Goal: Task Accomplishment & Management: Manage account settings

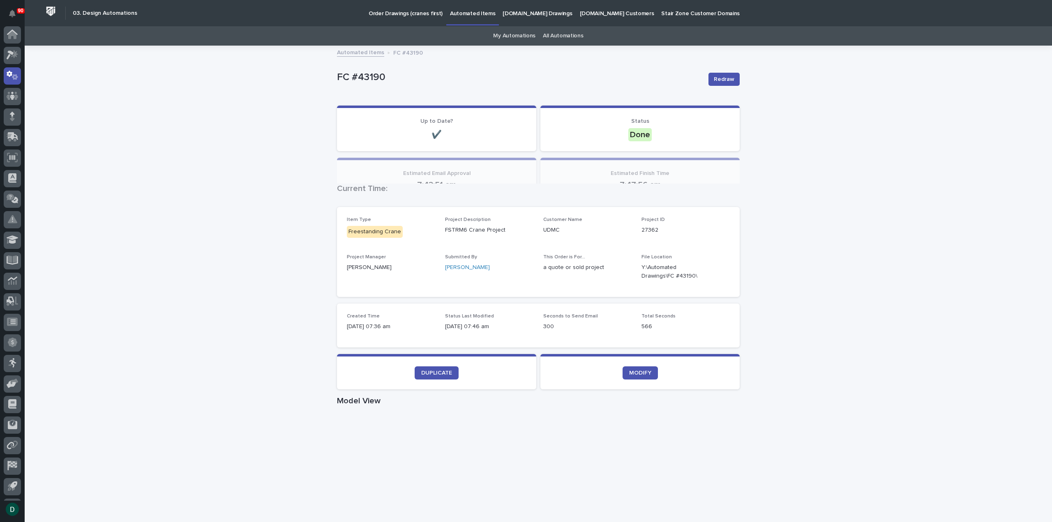
scroll to position [18, 0]
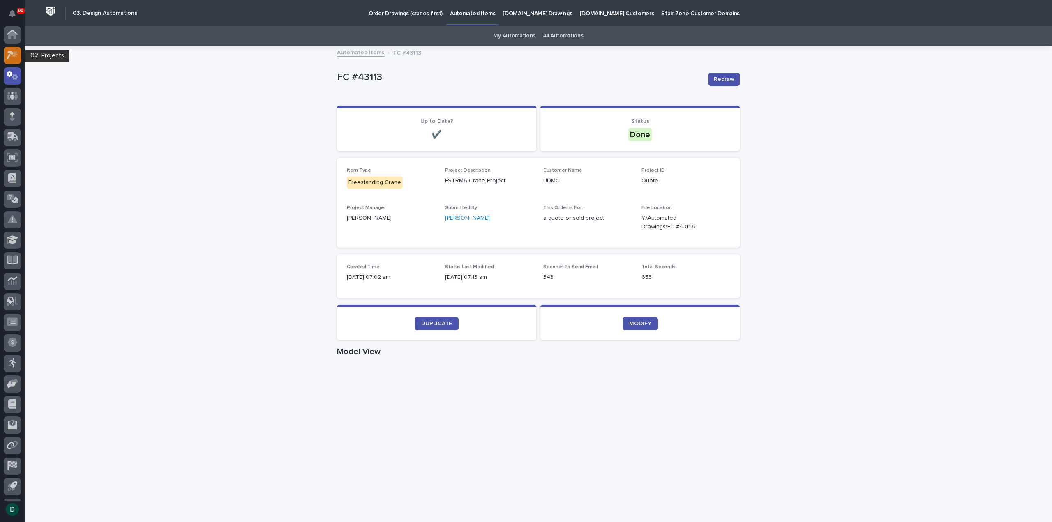
click at [15, 52] on icon at bounding box center [14, 54] width 7 height 8
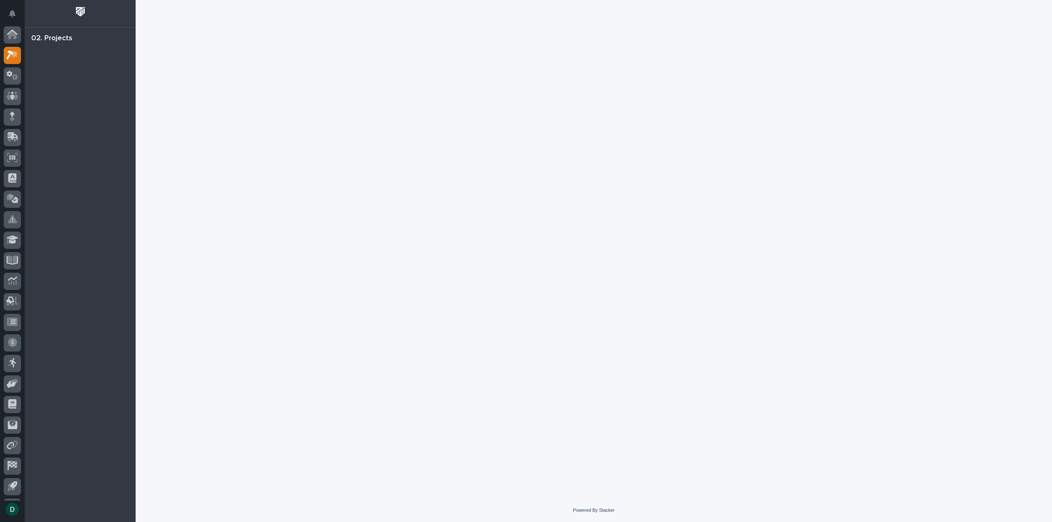
scroll to position [18, 0]
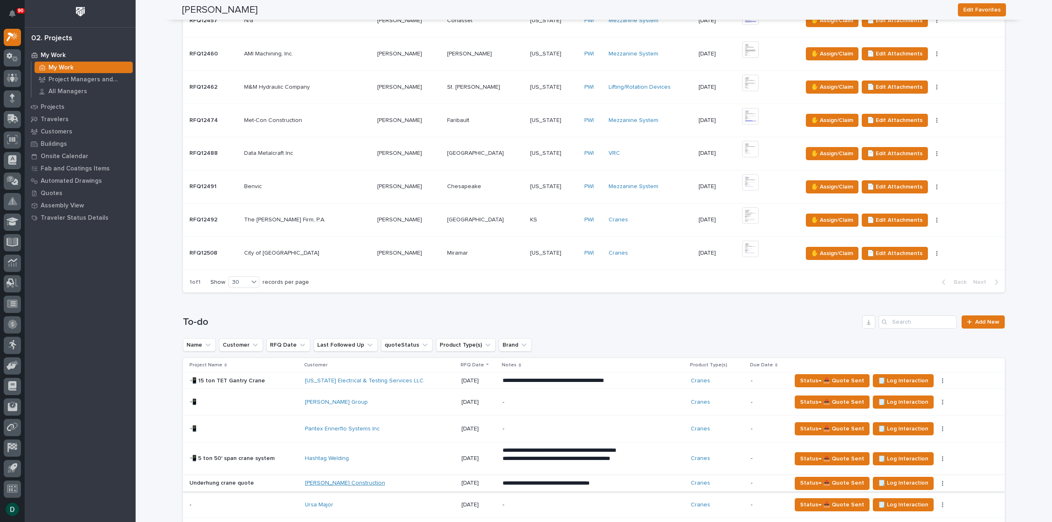
scroll to position [493, 0]
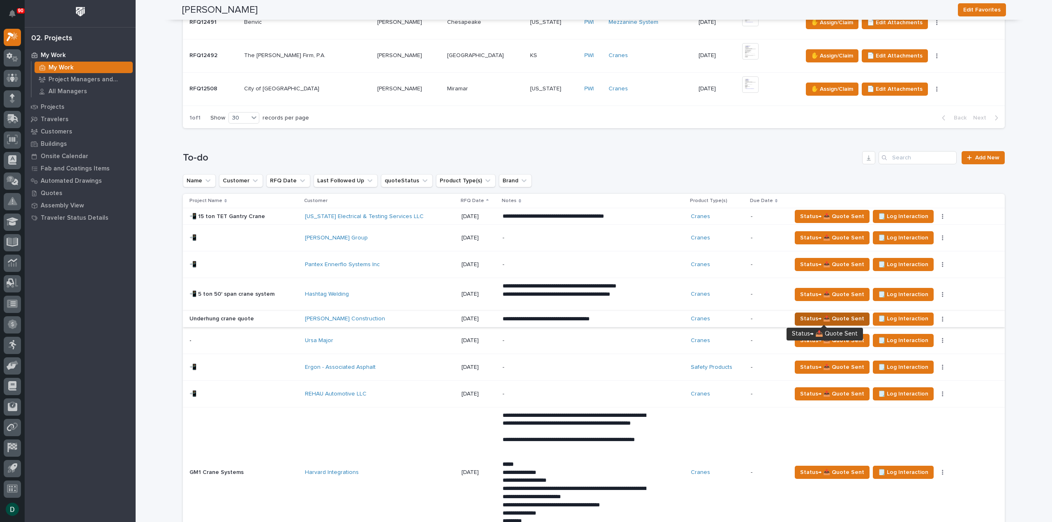
click at [839, 317] on span "Status→ 📤 Quote Sent" at bounding box center [832, 319] width 64 height 10
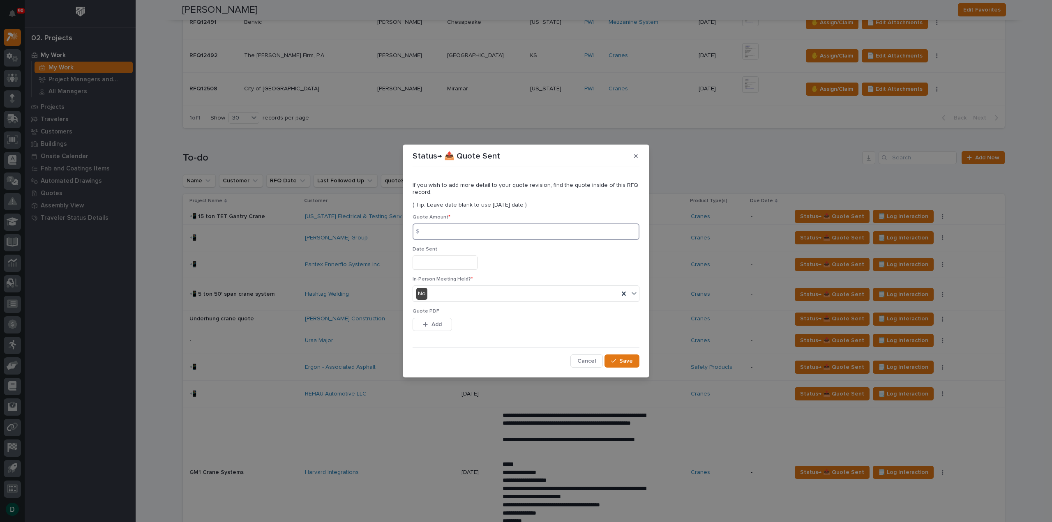
click at [484, 231] on input at bounding box center [525, 231] width 227 height 16
type input "153842"
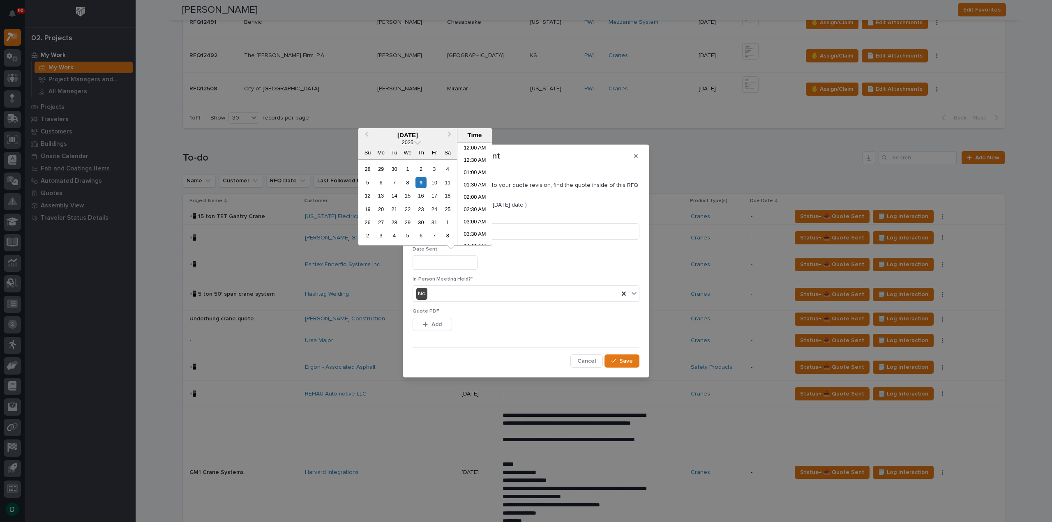
click at [458, 263] on input "text" at bounding box center [444, 263] width 65 height 14
click at [411, 184] on div "8" at bounding box center [407, 182] width 11 height 11
type input "**********"
click at [437, 326] on span "Add" at bounding box center [436, 324] width 10 height 7
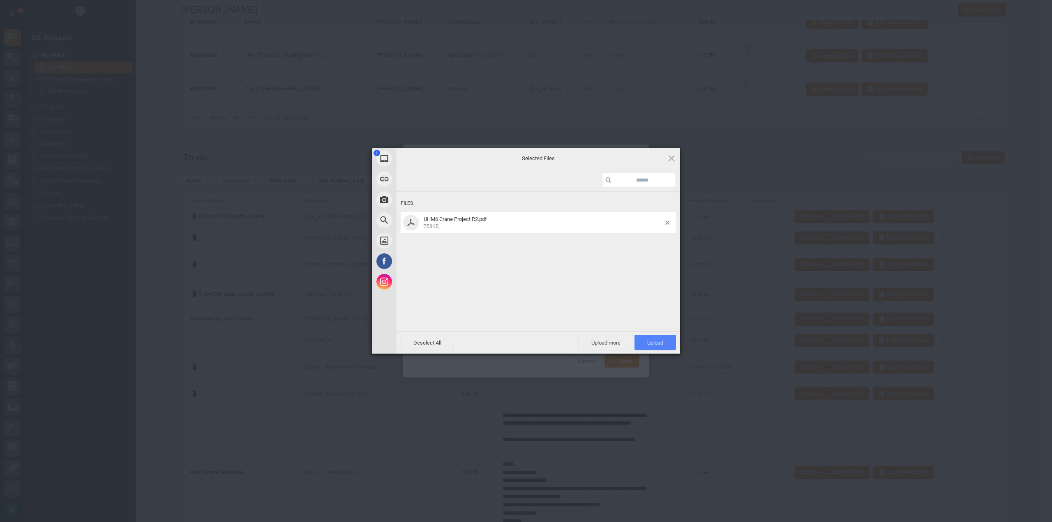
click at [659, 343] on span "Upload 1" at bounding box center [655, 343] width 16 height 6
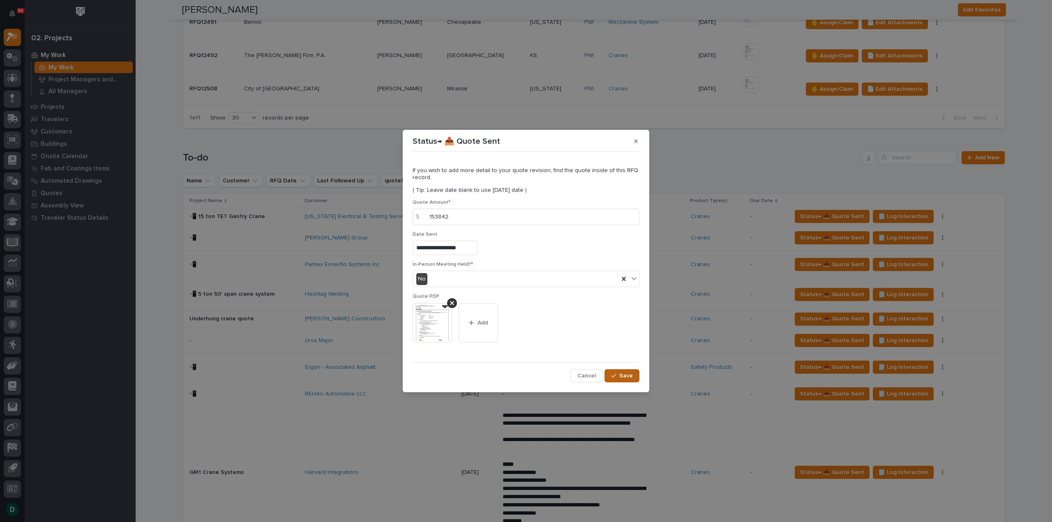
click at [621, 376] on span "Save" at bounding box center [626, 375] width 14 height 7
